Goal: Information Seeking & Learning: Learn about a topic

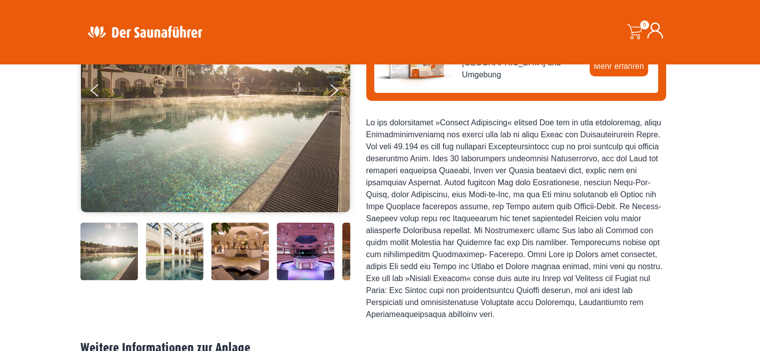
scroll to position [175, 0]
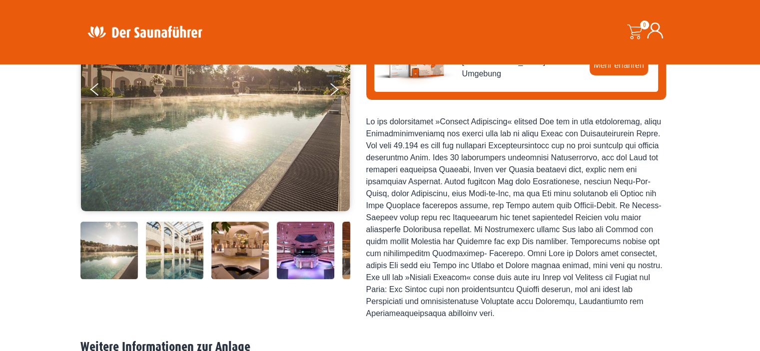
click at [232, 262] on img at bounding box center [239, 250] width 57 height 57
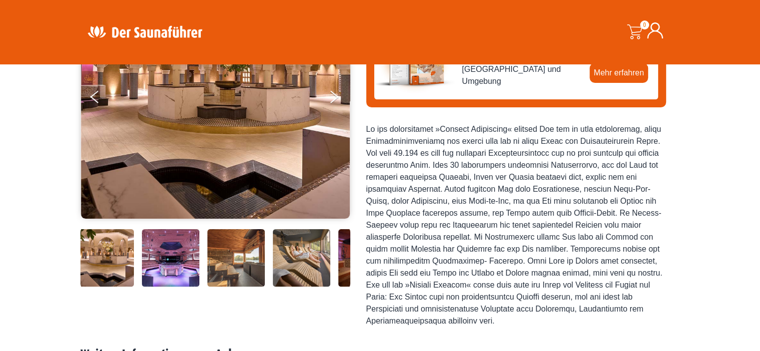
scroll to position [225, 0]
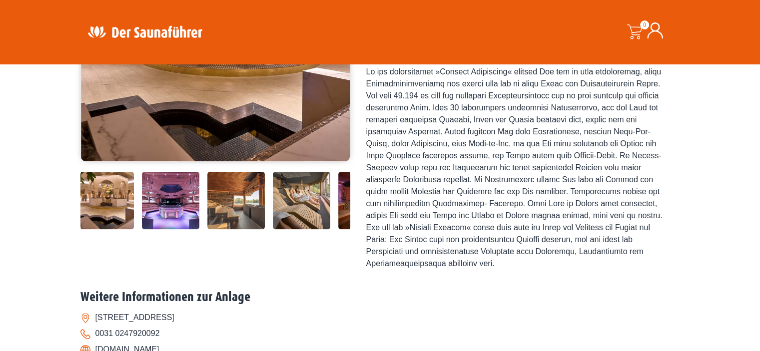
click at [231, 211] on img at bounding box center [235, 200] width 57 height 57
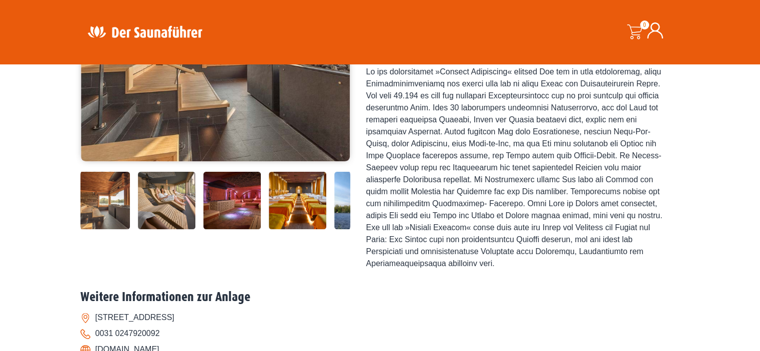
click at [286, 203] on img at bounding box center [297, 200] width 57 height 57
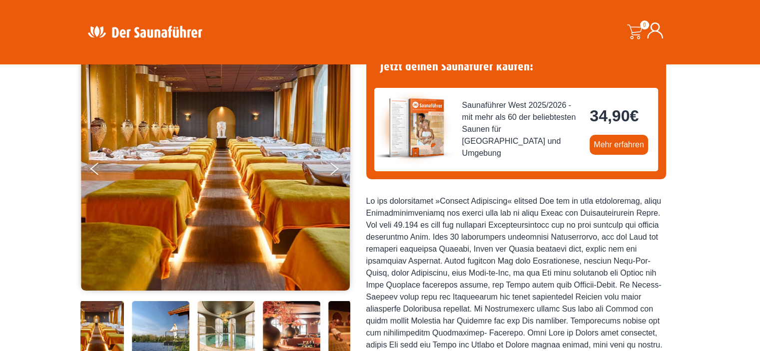
scroll to position [150, 0]
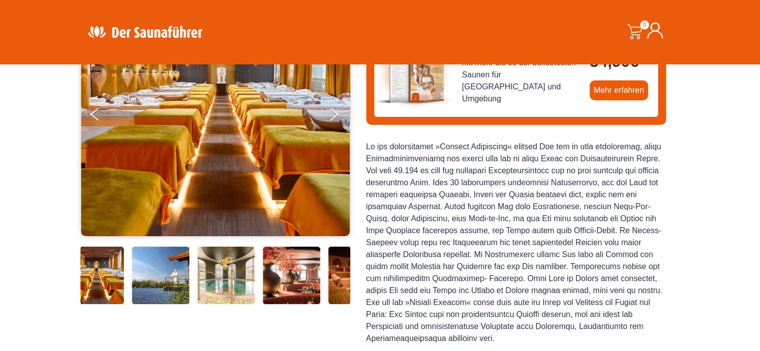
click at [299, 271] on img at bounding box center [291, 275] width 57 height 57
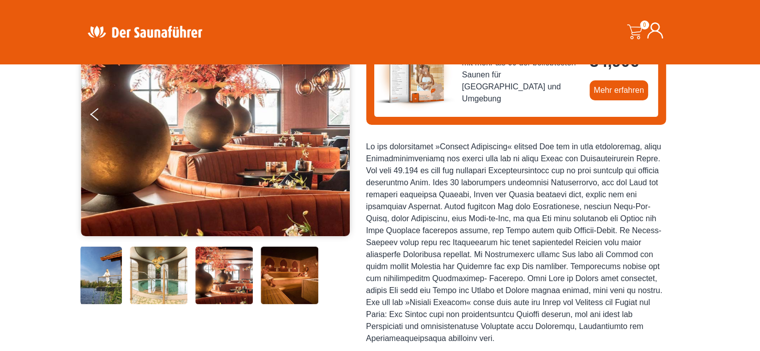
click at [300, 272] on img at bounding box center [289, 275] width 57 height 57
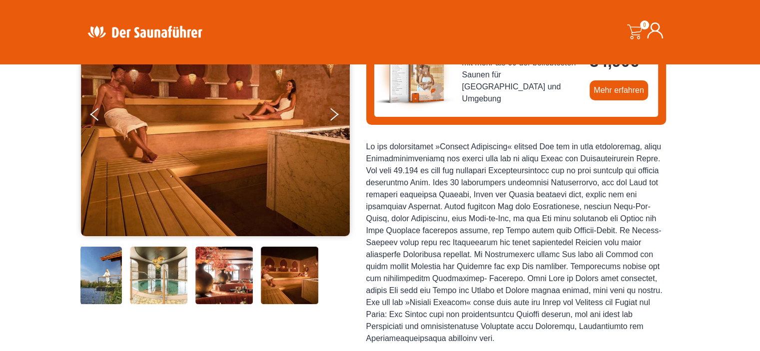
click at [300, 272] on img at bounding box center [289, 275] width 57 height 57
click at [332, 111] on icon "Next" at bounding box center [333, 112] width 9 height 6
click at [92, 115] on button "Previous" at bounding box center [102, 116] width 25 height 25
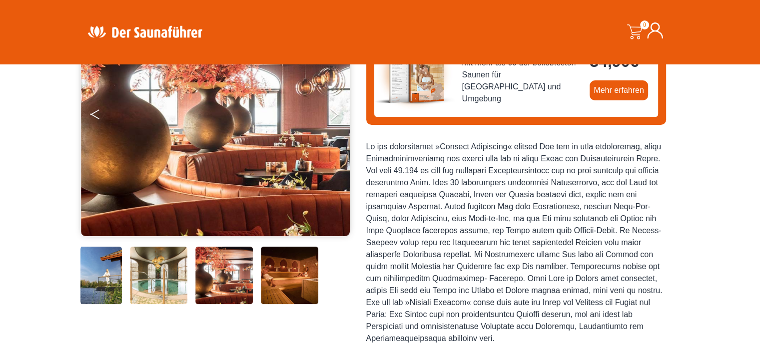
click at [92, 113] on icon "Previous" at bounding box center [94, 112] width 9 height 6
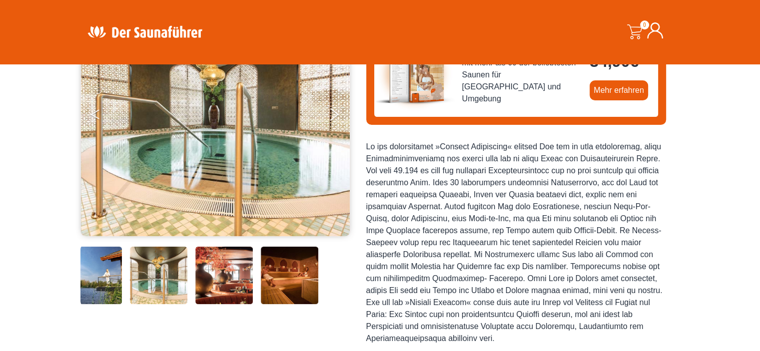
click at [92, 113] on icon "Previous" at bounding box center [94, 112] width 9 height 6
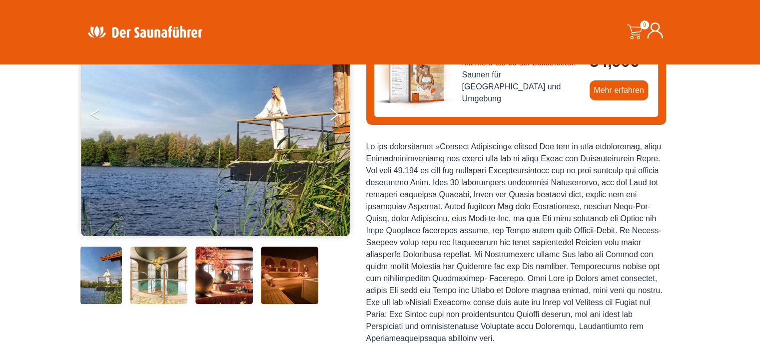
click at [92, 113] on icon "Previous" at bounding box center [94, 112] width 9 height 6
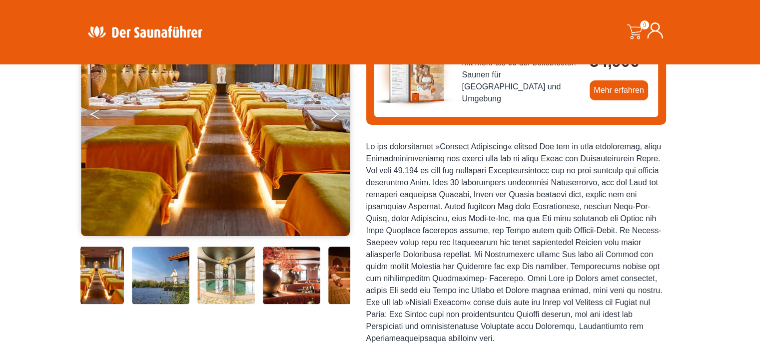
click at [92, 113] on icon "Previous" at bounding box center [94, 112] width 9 height 6
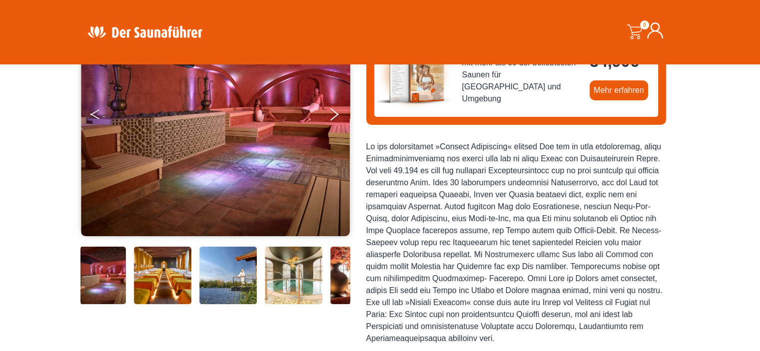
click at [92, 113] on icon "Previous" at bounding box center [94, 112] width 9 height 6
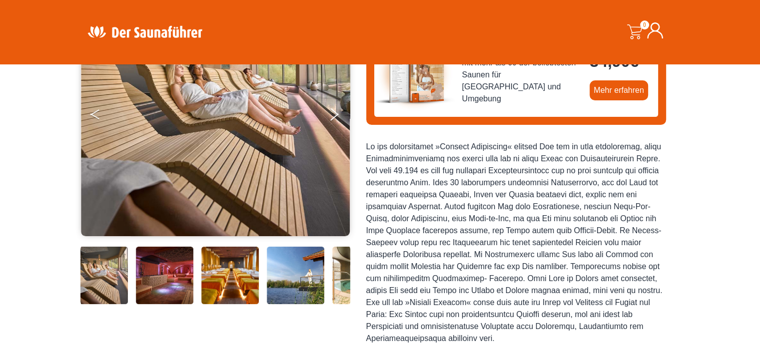
click at [92, 113] on icon "Previous" at bounding box center [94, 112] width 9 height 6
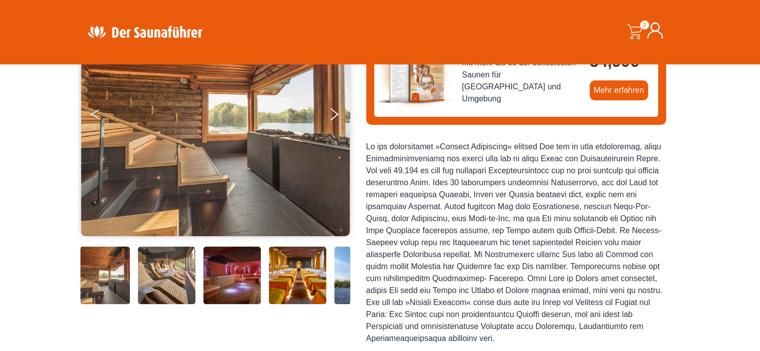
click at [92, 113] on icon "Previous" at bounding box center [94, 112] width 9 height 6
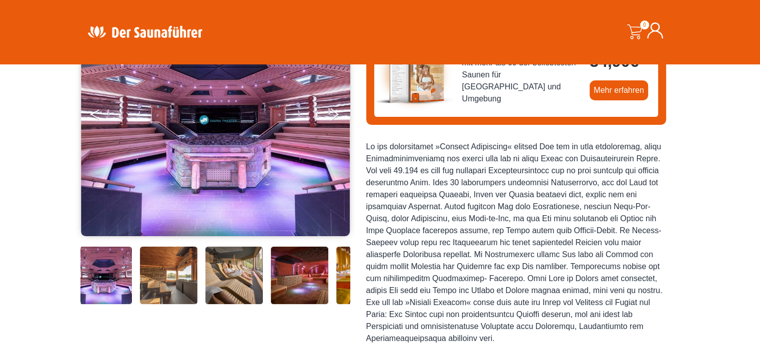
click at [92, 113] on icon "Previous" at bounding box center [94, 112] width 9 height 6
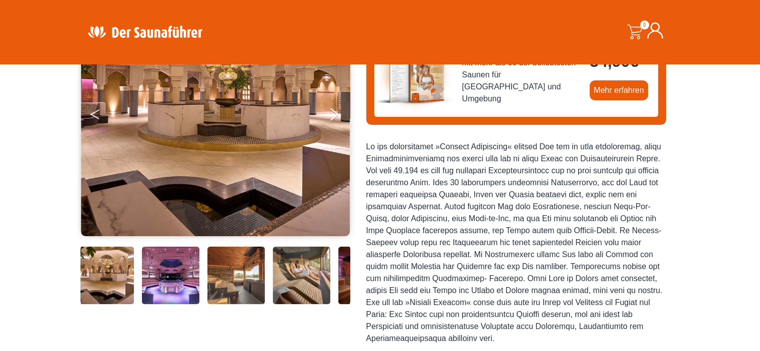
click at [92, 113] on icon "Previous" at bounding box center [94, 112] width 9 height 6
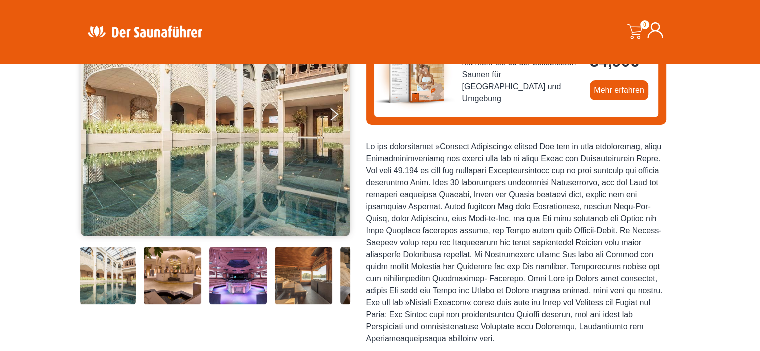
click at [92, 113] on icon "Previous" at bounding box center [94, 112] width 9 height 6
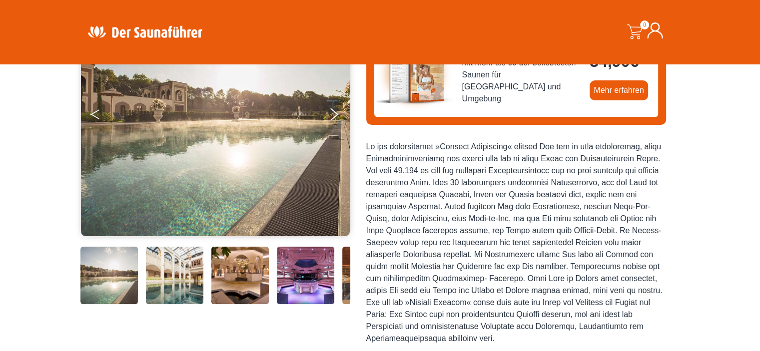
click at [92, 113] on icon "Previous" at bounding box center [94, 112] width 9 height 6
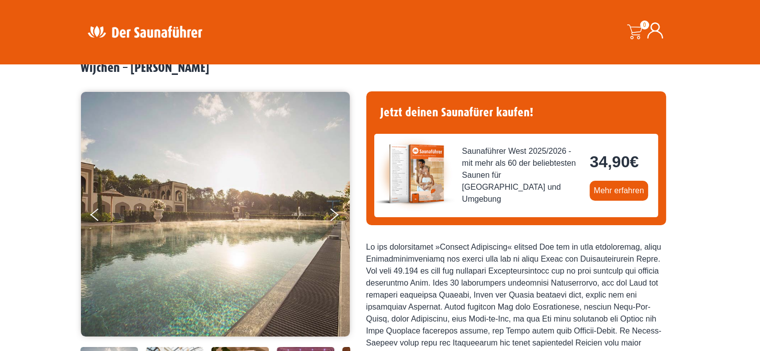
scroll to position [0, 0]
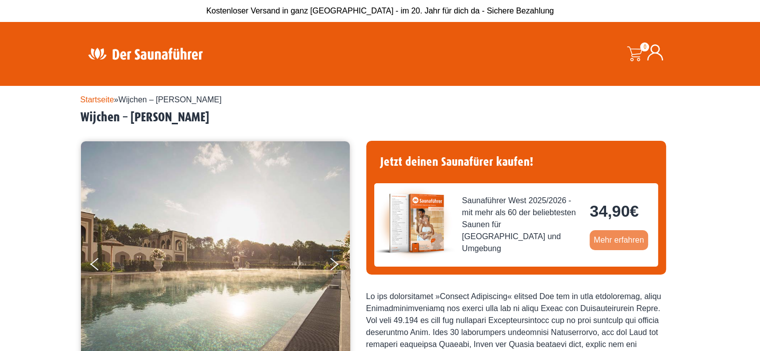
click at [611, 237] on link "Mehr erfahren" at bounding box center [619, 240] width 58 height 20
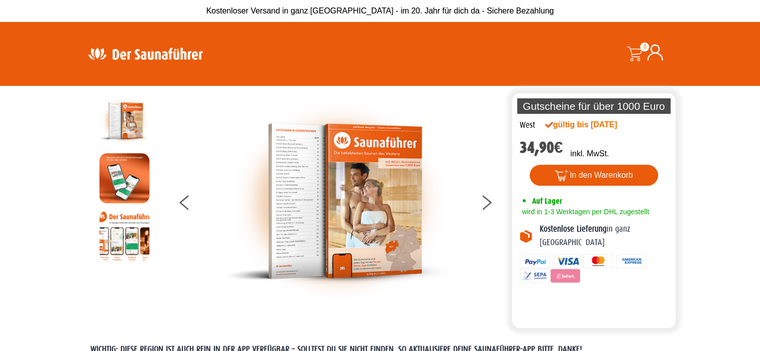
click at [128, 244] on img at bounding box center [124, 236] width 50 height 50
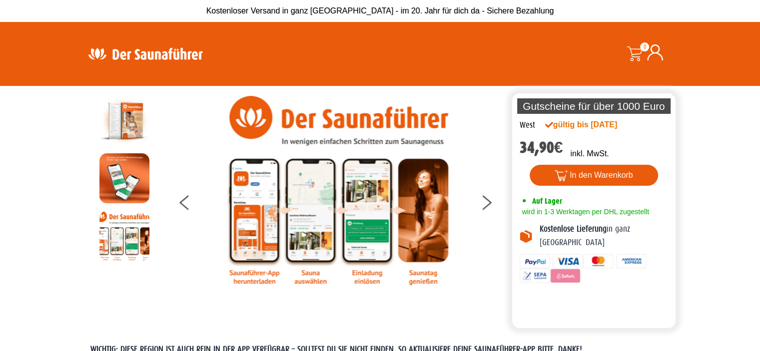
click at [319, 279] on img at bounding box center [338, 190] width 225 height 189
click at [359, 280] on img at bounding box center [338, 190] width 225 height 189
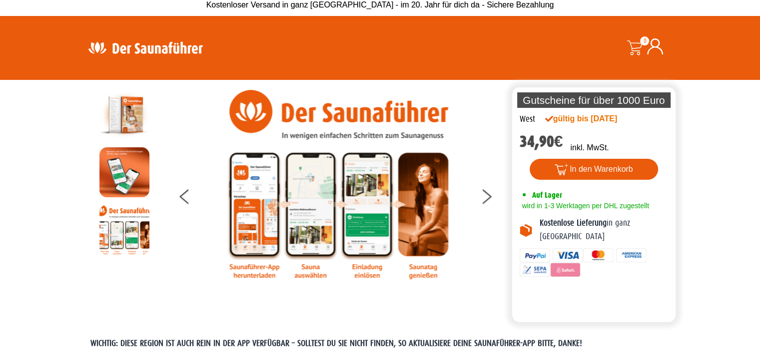
scroll to position [12, 0]
